Goal: Task Accomplishment & Management: Manage account settings

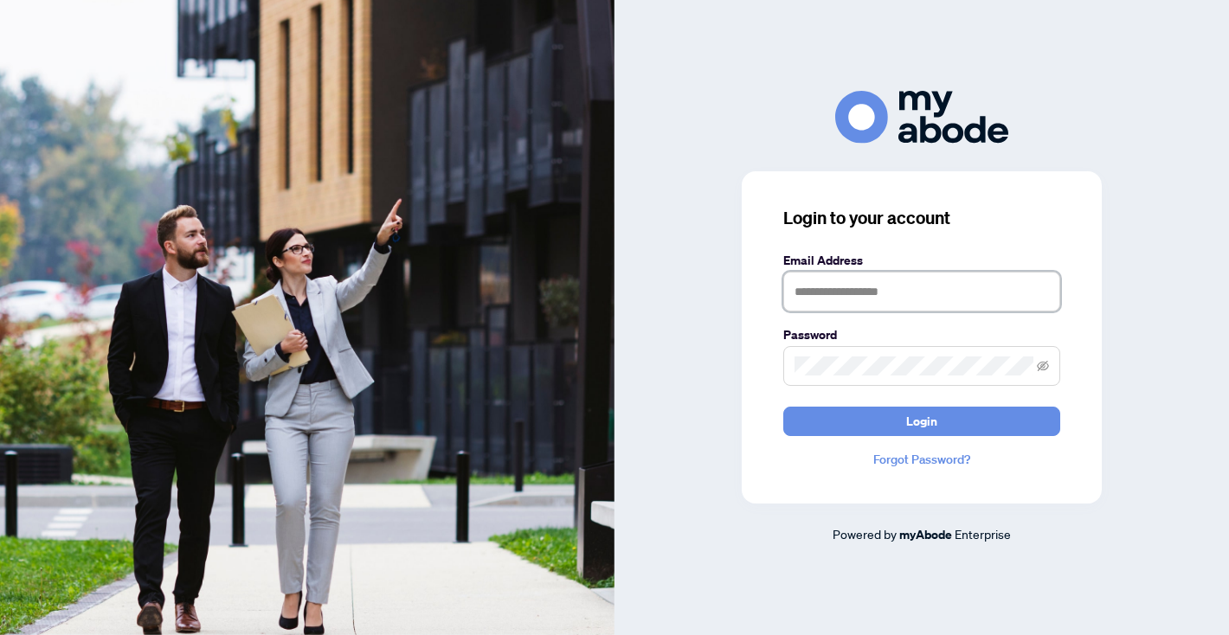
click at [859, 296] on input "text" at bounding box center [921, 292] width 277 height 40
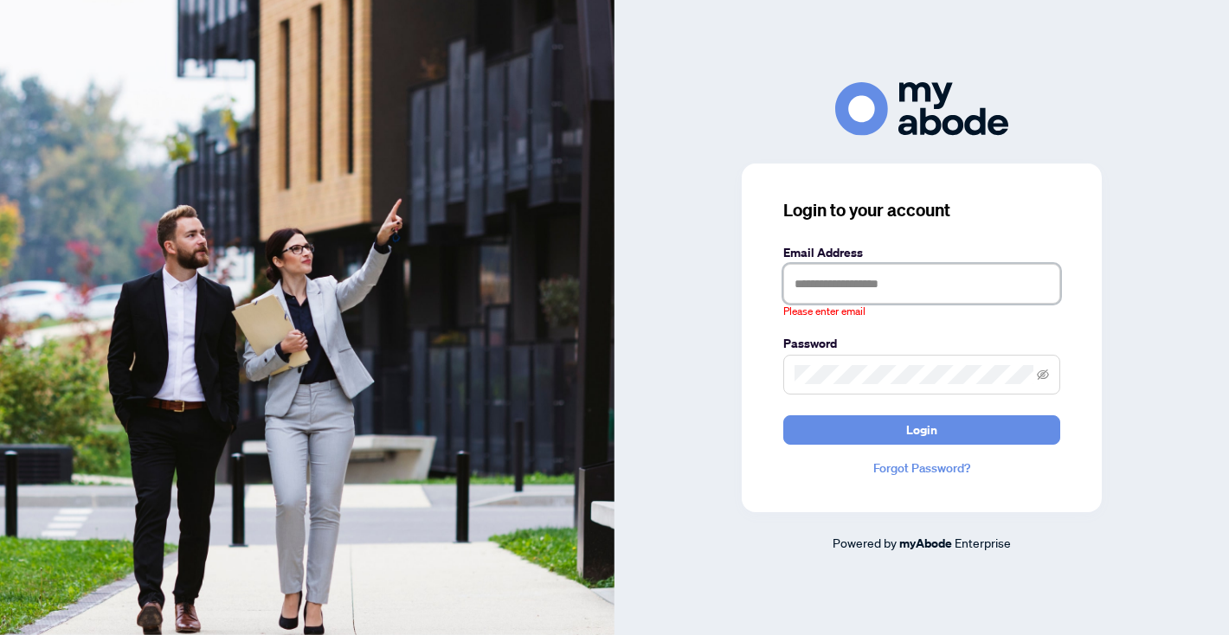
type input "**********"
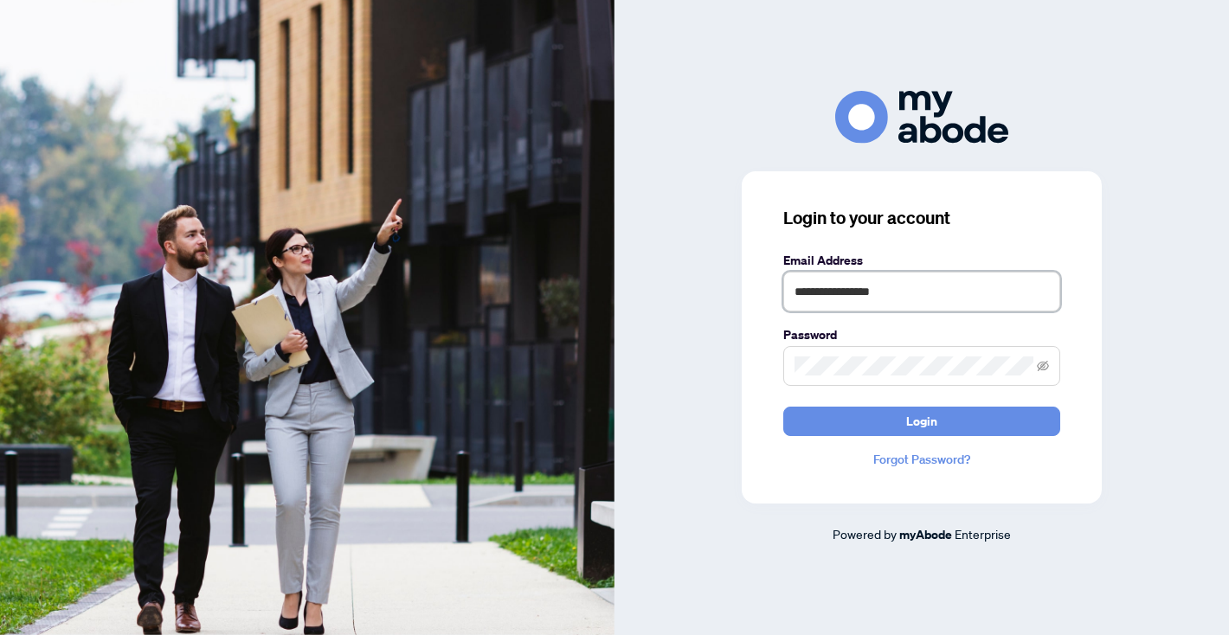
click at [783, 407] on button "Login" at bounding box center [921, 421] width 277 height 29
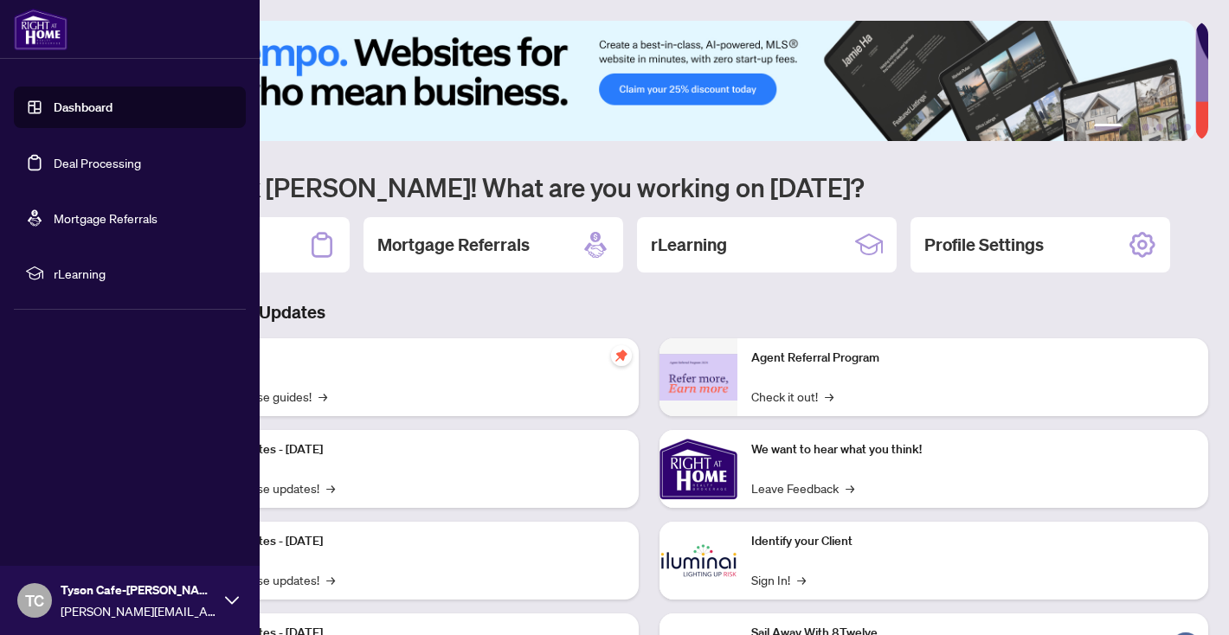
click at [54, 115] on link "Dashboard" at bounding box center [83, 108] width 59 height 16
click at [141, 171] on link "Deal Processing" at bounding box center [97, 163] width 87 height 16
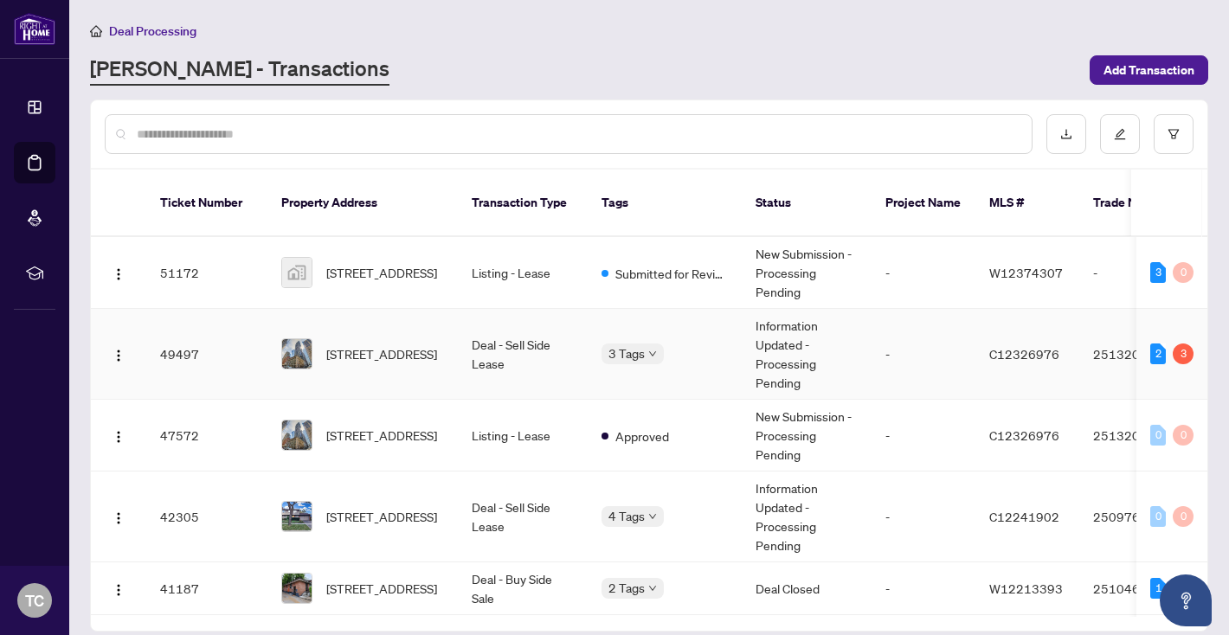
click at [1175, 344] on div "3" at bounding box center [1183, 354] width 21 height 21
click at [1084, 331] on td "2513200" at bounding box center [1139, 354] width 121 height 91
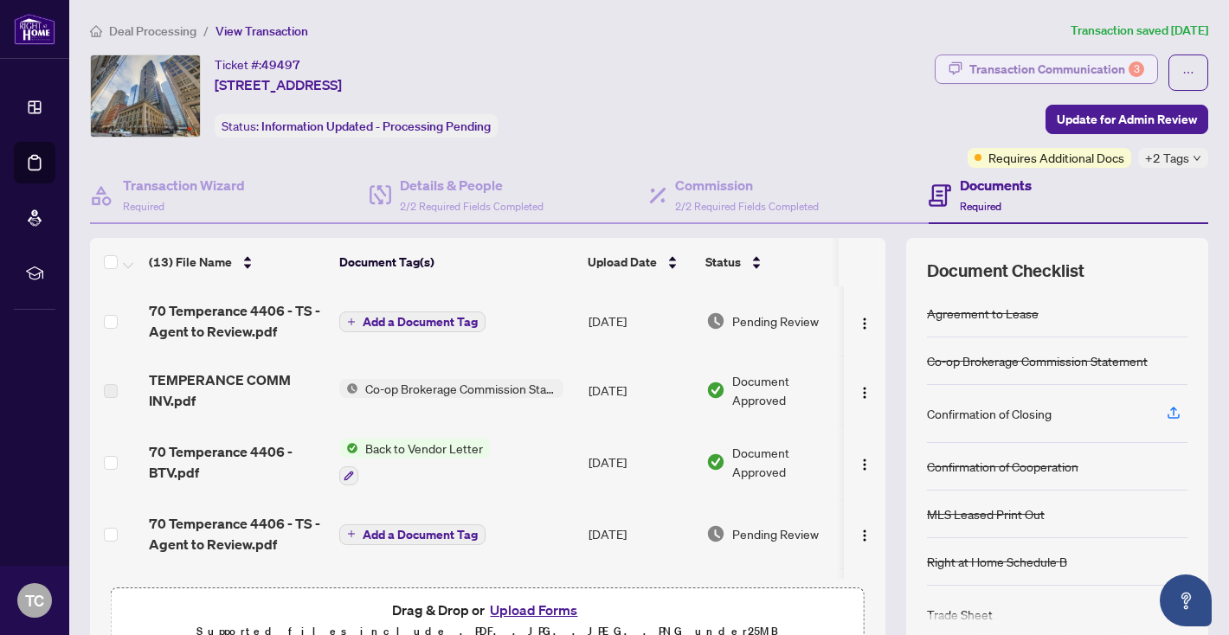
click at [1100, 56] on div "Transaction Communication 3" at bounding box center [1056, 69] width 175 height 28
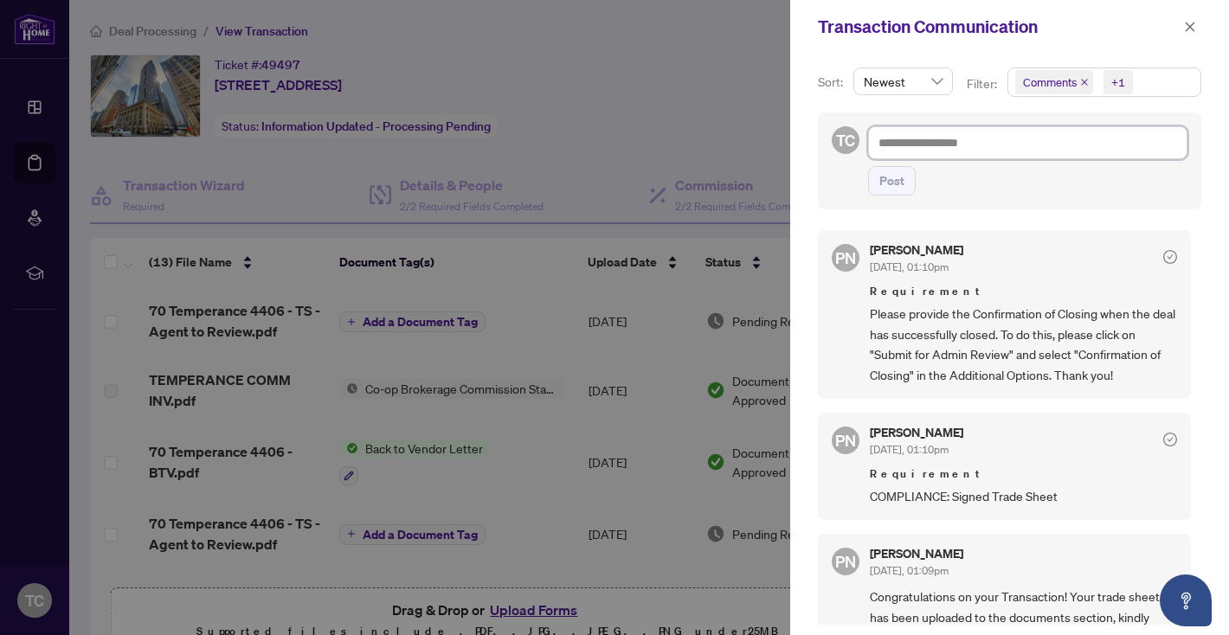
click at [1017, 135] on textarea at bounding box center [1027, 142] width 319 height 33
